Goal: Find specific page/section: Find specific page/section

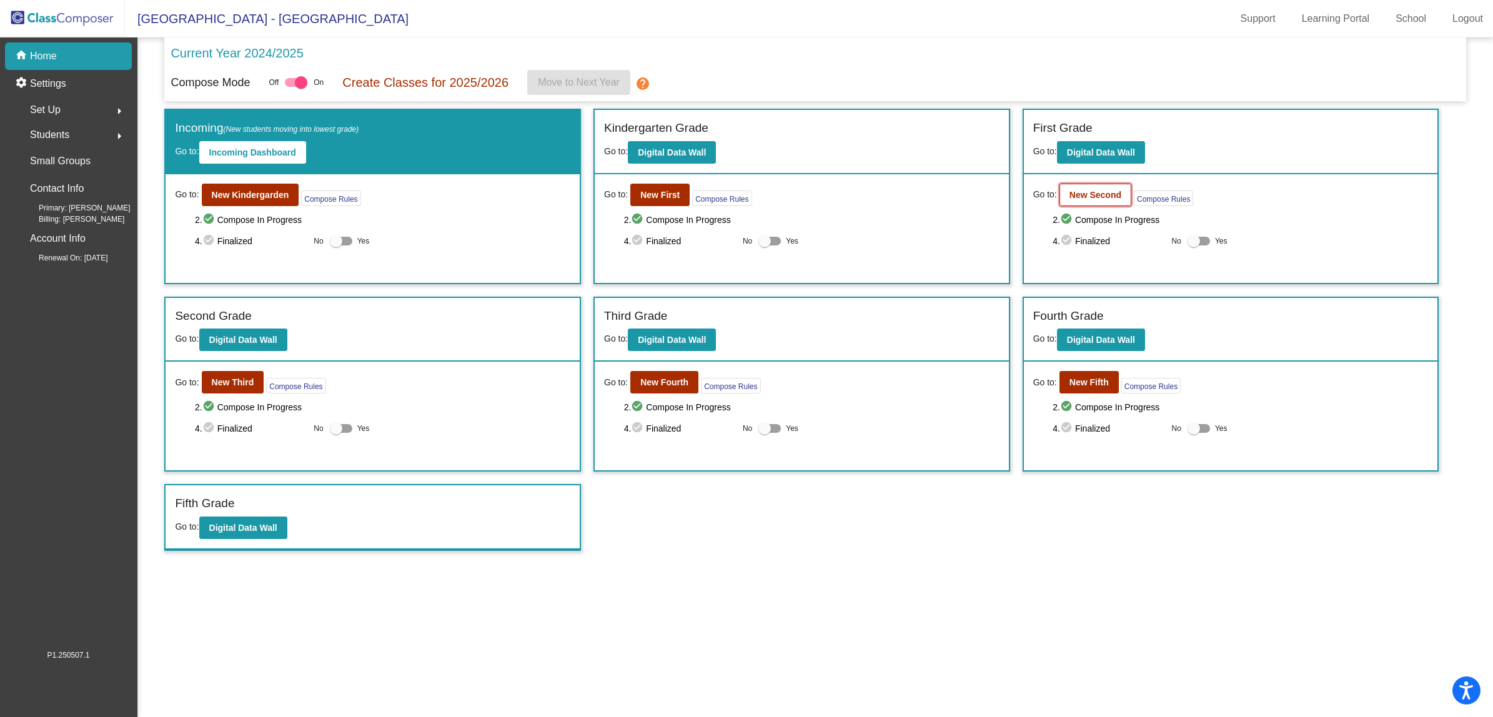
click at [1085, 190] on b "New Second" at bounding box center [1095, 195] width 52 height 10
click at [650, 388] on button "New Fourth" at bounding box center [664, 382] width 68 height 22
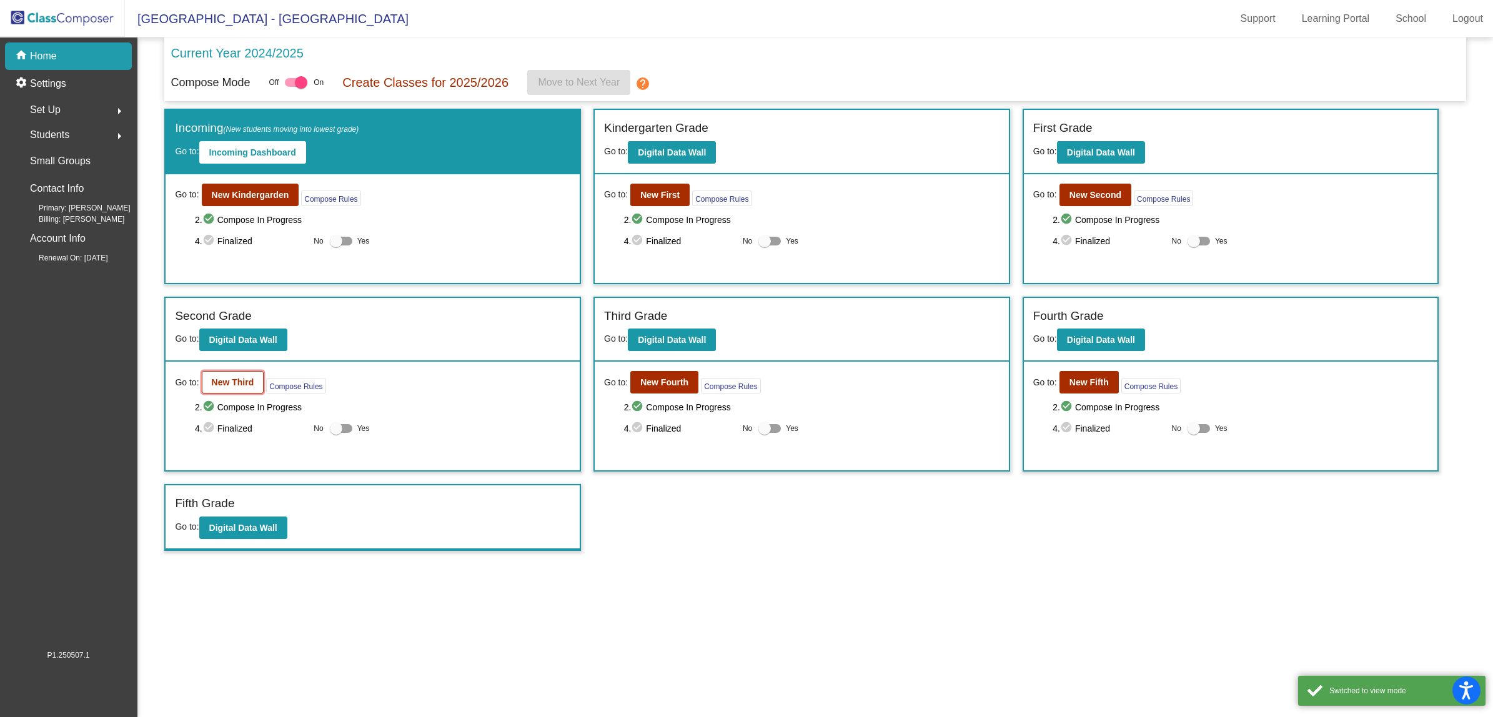
click at [249, 383] on b "New Third" at bounding box center [233, 382] width 42 height 10
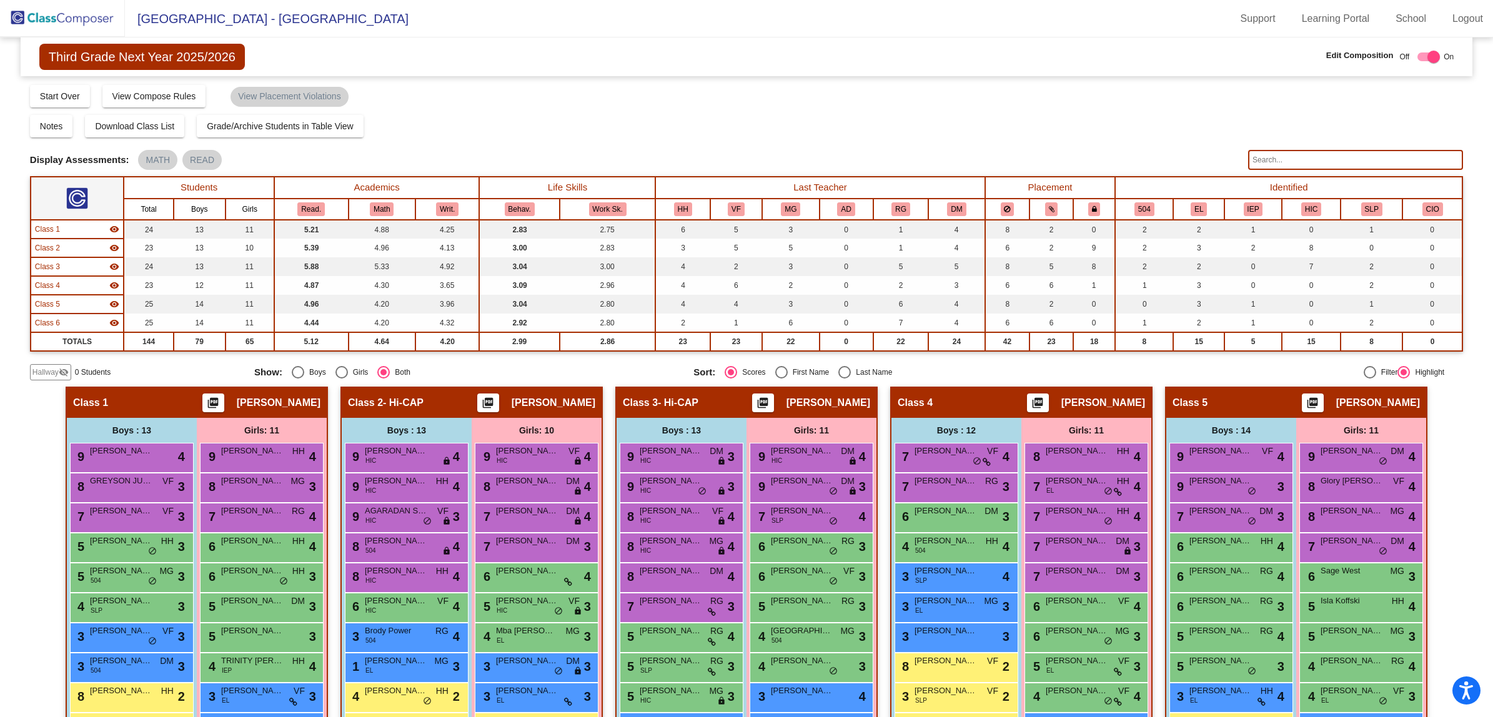
click at [79, 20] on img at bounding box center [62, 18] width 125 height 37
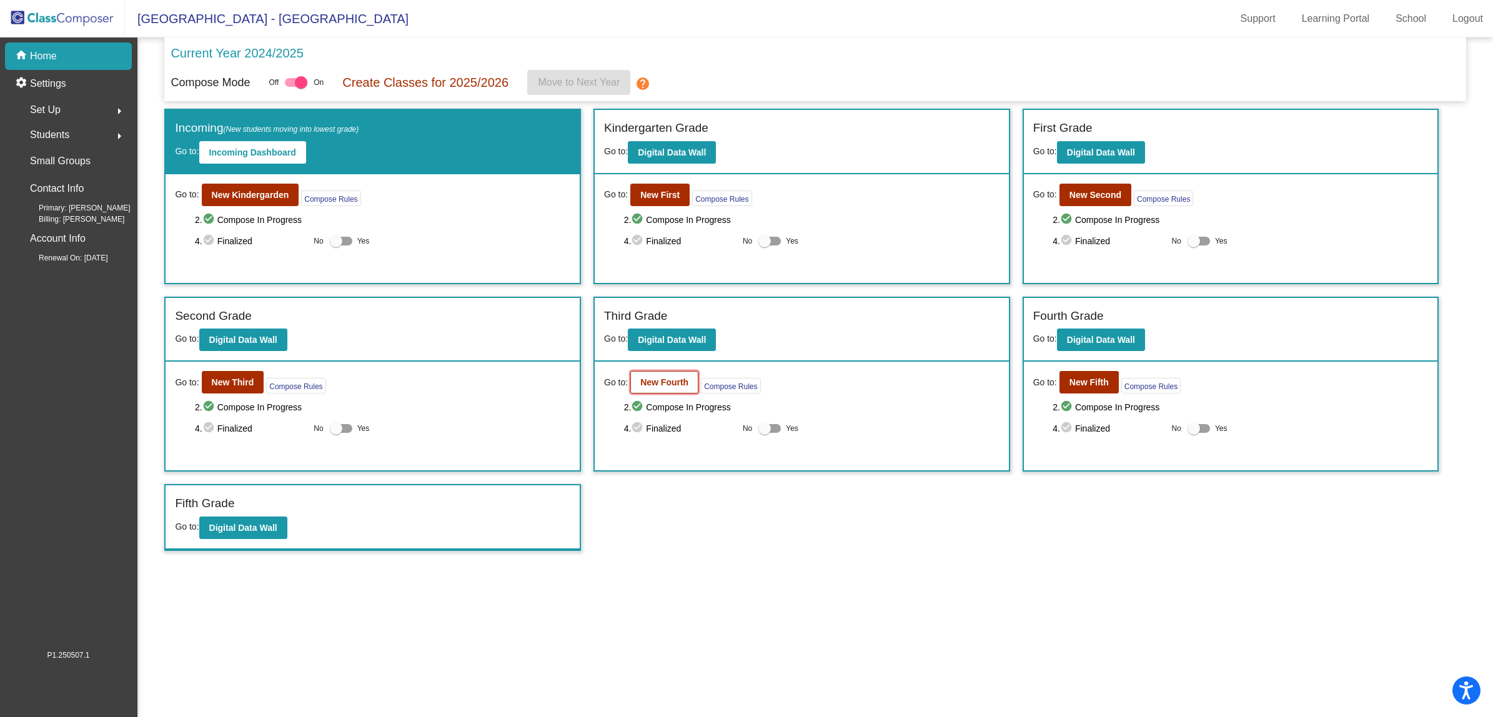
click at [673, 377] on b "New Fourth" at bounding box center [664, 382] width 48 height 10
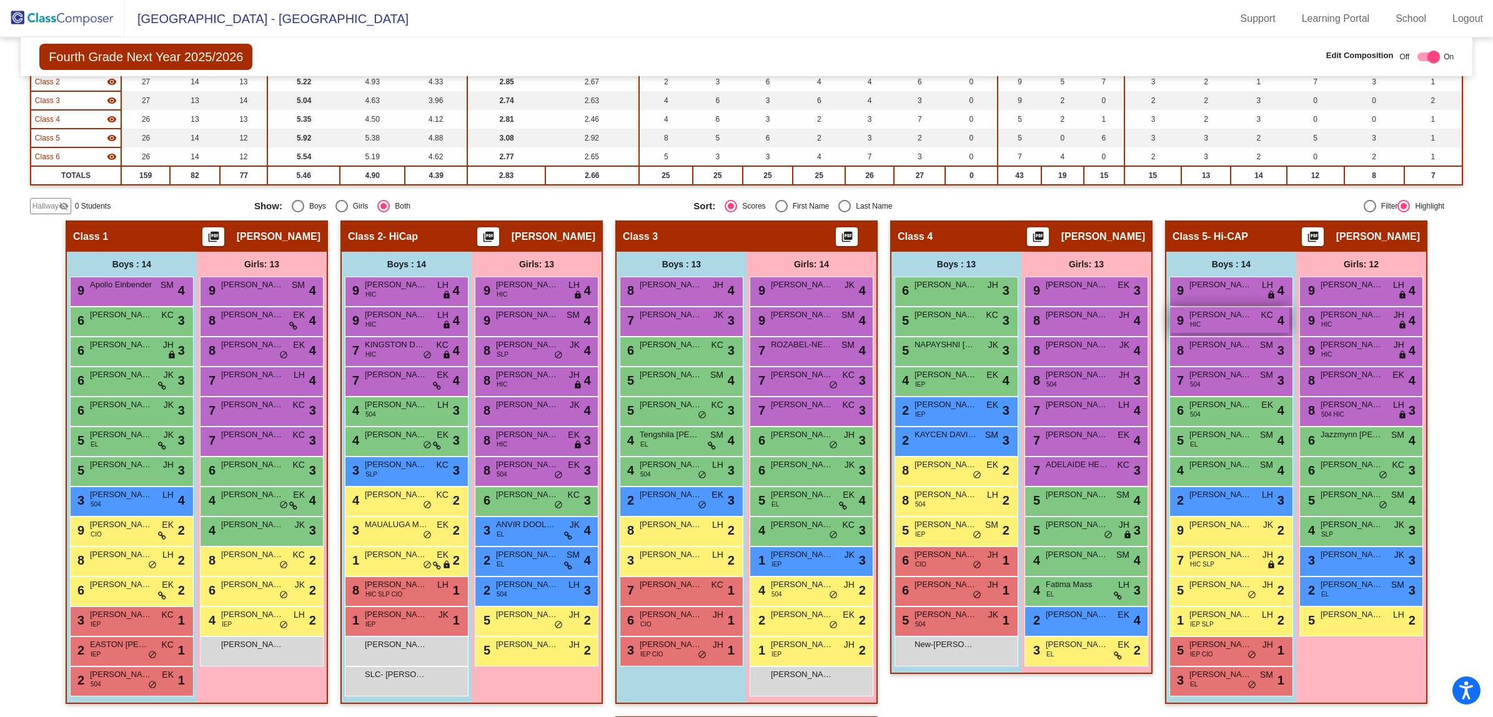
scroll to position [234, 0]
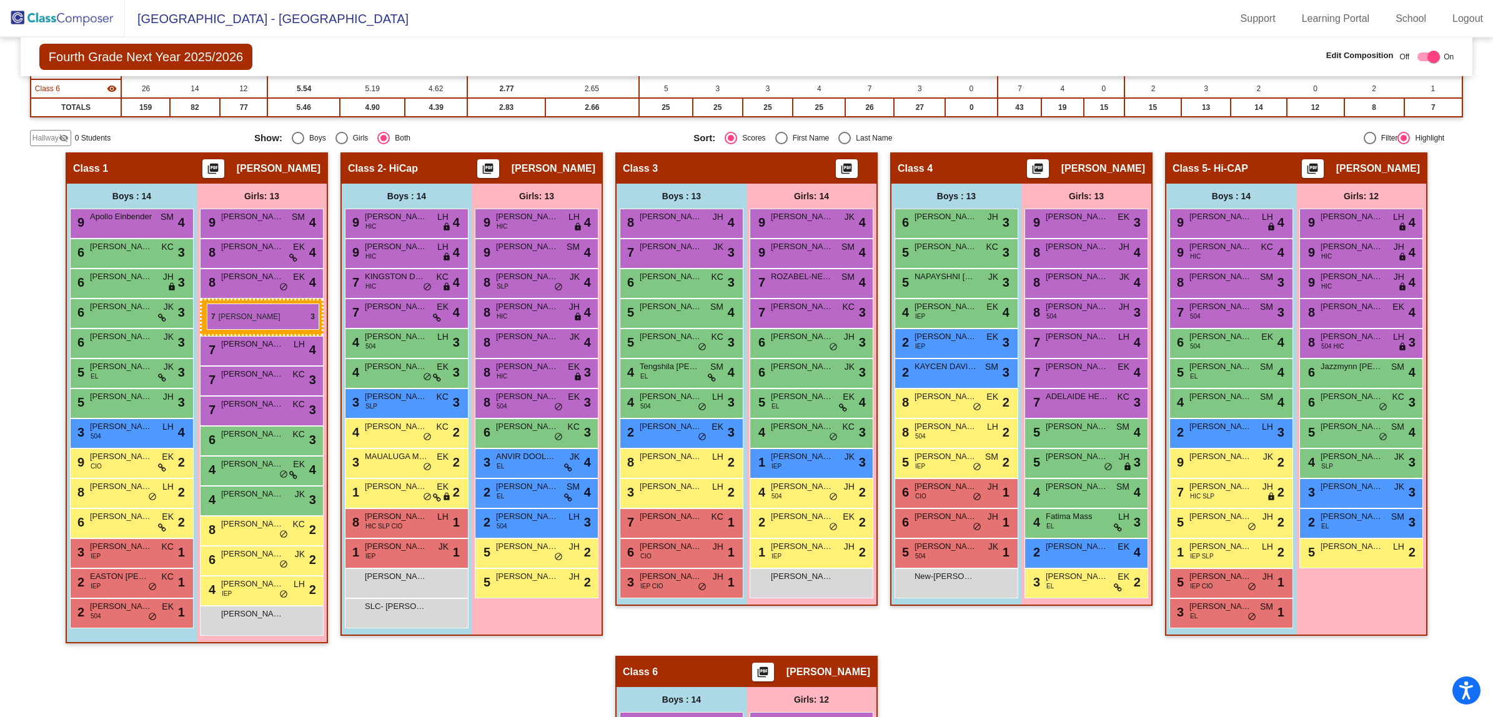
drag, startPoint x: 803, startPoint y: 309, endPoint x: 207, endPoint y: 304, distance: 596.5
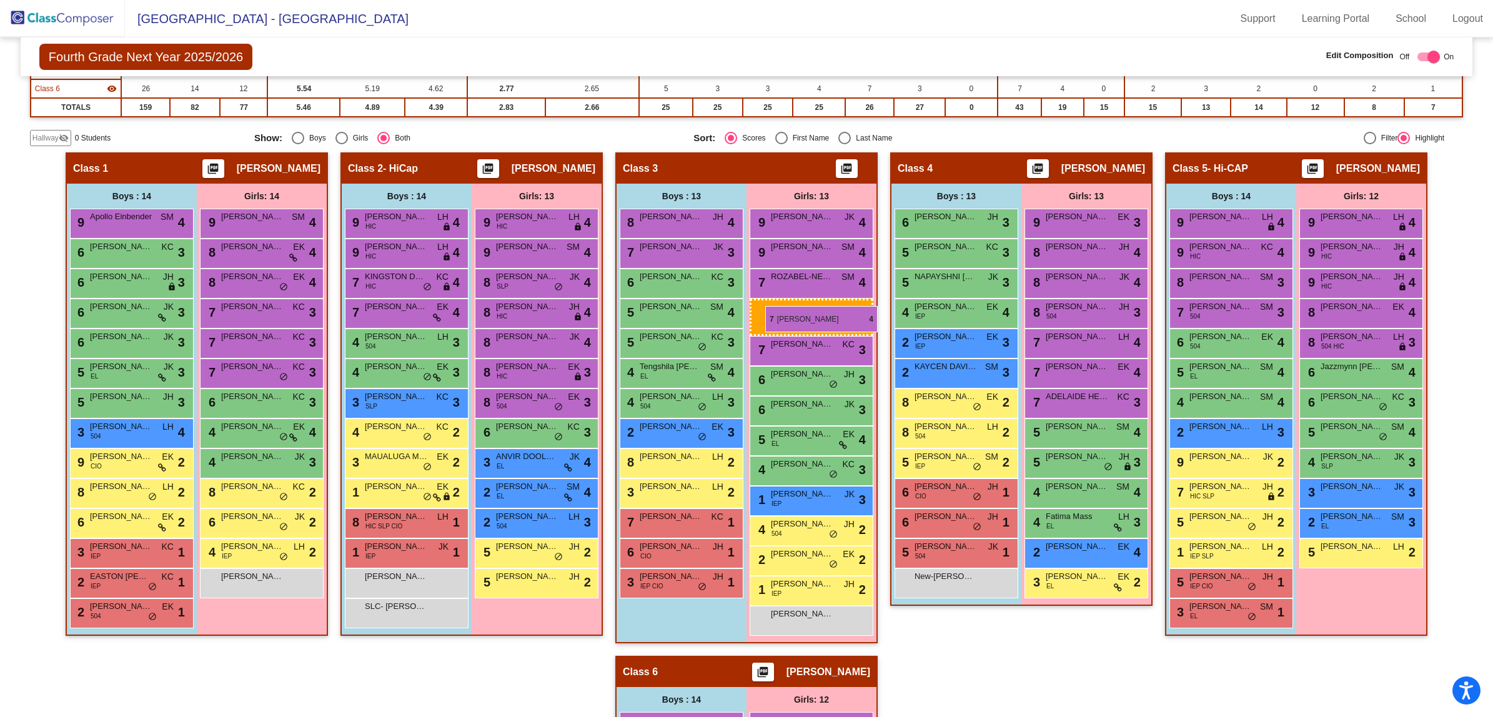
drag, startPoint x: 230, startPoint y: 310, endPoint x: 765, endPoint y: 306, distance: 535.3
